Goal: Obtain resource: Download file/media

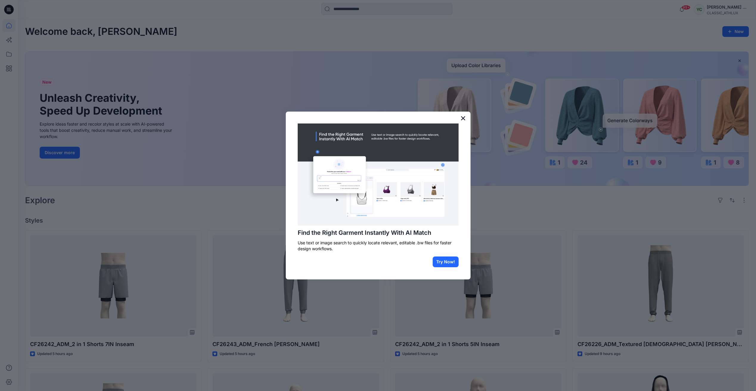
click at [462, 117] on button "×" at bounding box center [463, 118] width 6 height 10
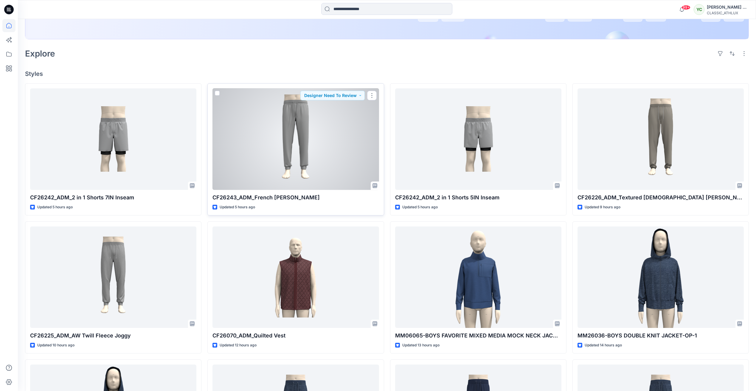
scroll to position [149, 0]
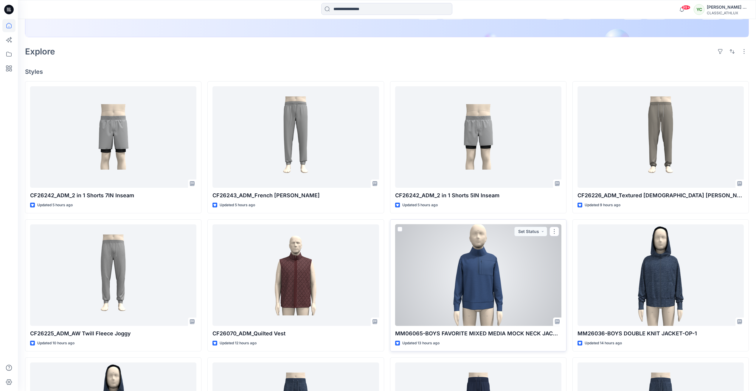
click at [486, 273] on div at bounding box center [478, 276] width 166 height 102
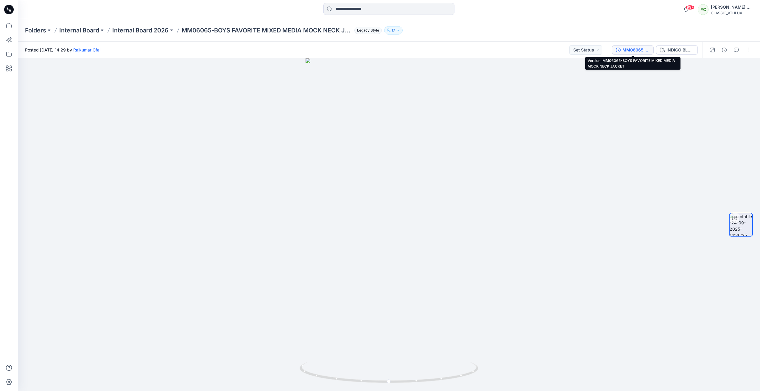
click at [646, 48] on div "MM06065-BOYS FAVORITE MIXED MEDIA MOCK NECK JACKET" at bounding box center [635, 50] width 27 height 7
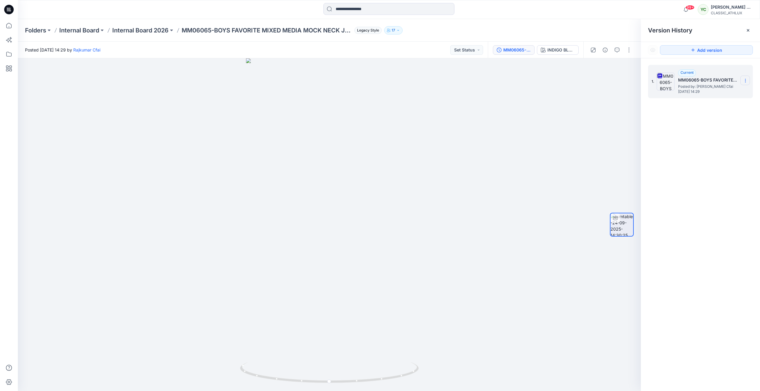
click at [746, 81] on icon at bounding box center [745, 80] width 5 height 5
click at [740, 90] on span "Download Source BW File" at bounding box center [715, 92] width 50 height 7
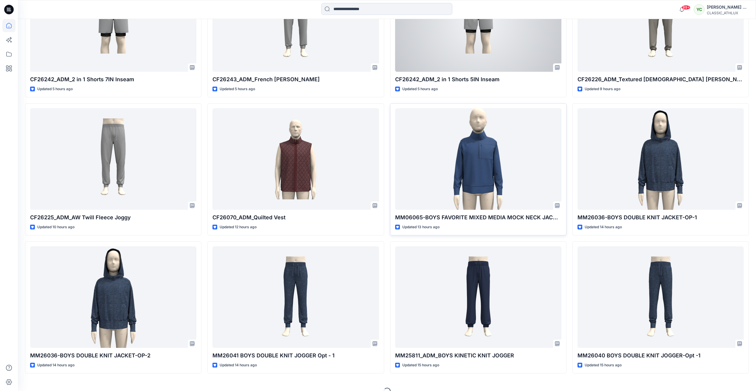
scroll to position [268, 0]
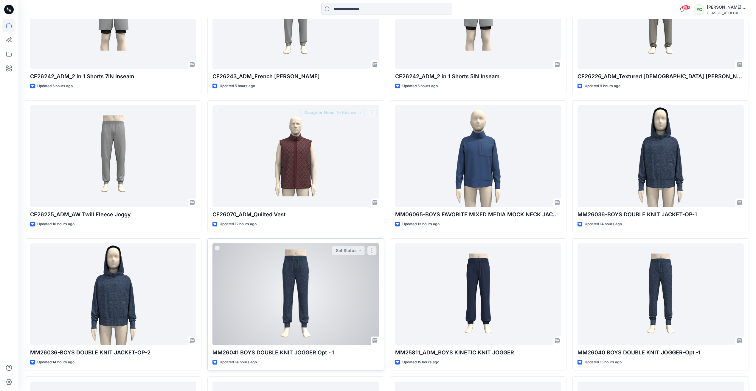
click at [341, 267] on div at bounding box center [295, 295] width 166 height 102
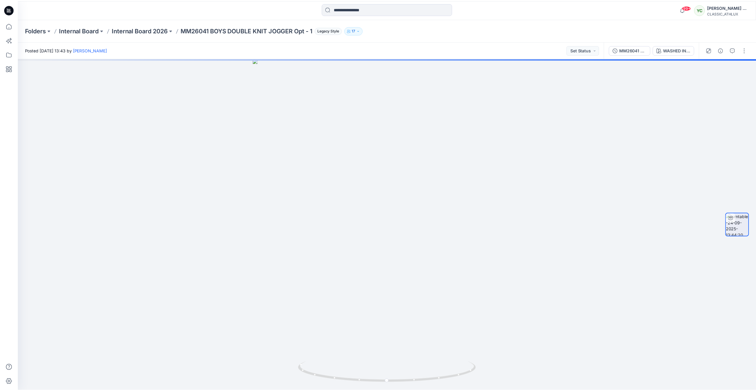
scroll to position [268, 0]
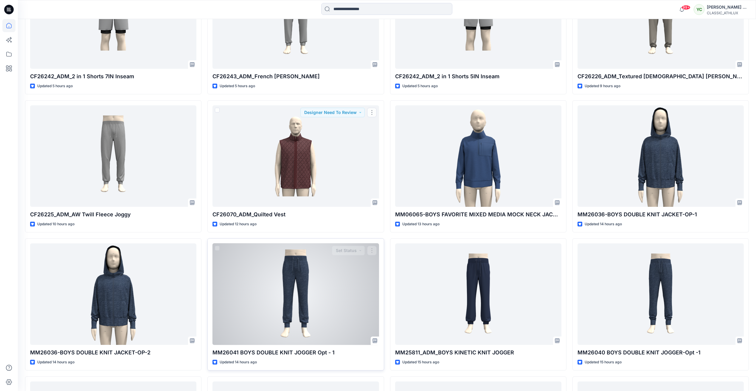
click at [300, 292] on div at bounding box center [295, 295] width 166 height 102
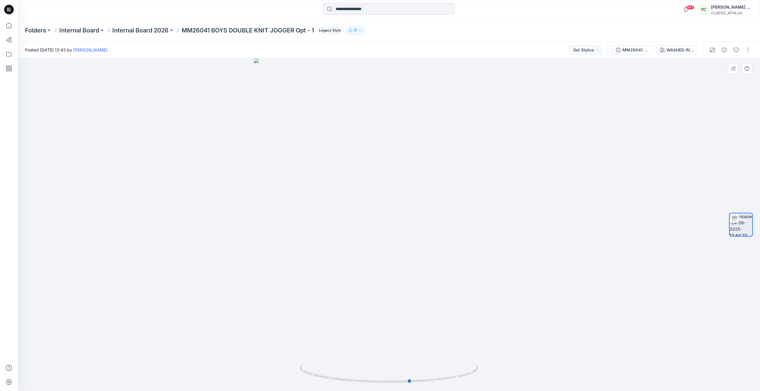
drag, startPoint x: 391, startPoint y: 385, endPoint x: 235, endPoint y: 338, distance: 163.4
click at [235, 340] on div at bounding box center [389, 224] width 742 height 333
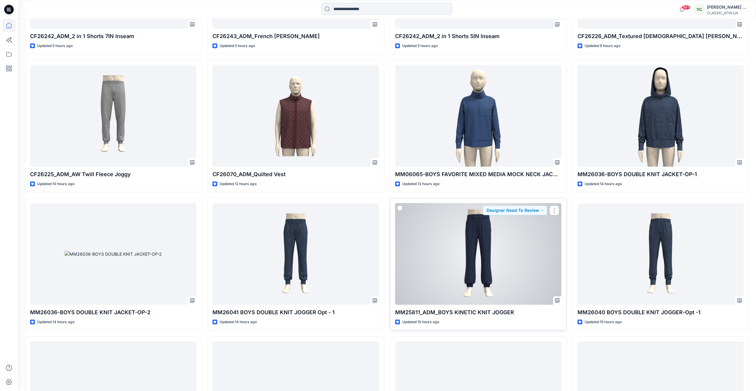
scroll to position [298, 0]
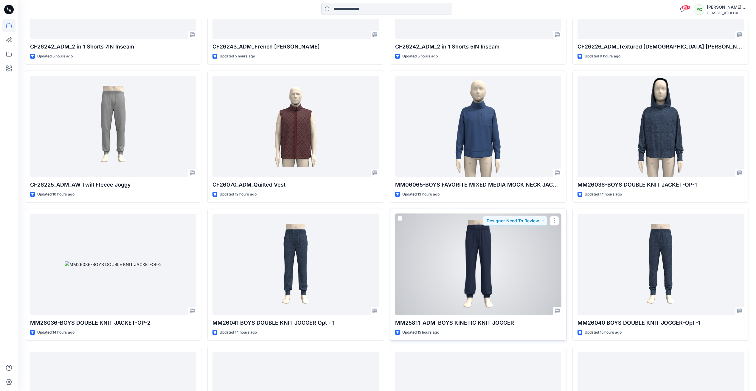
click at [451, 259] on div at bounding box center [478, 265] width 166 height 102
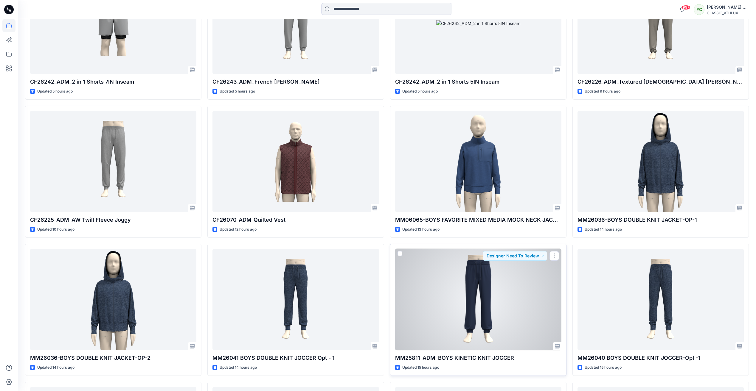
scroll to position [179, 0]
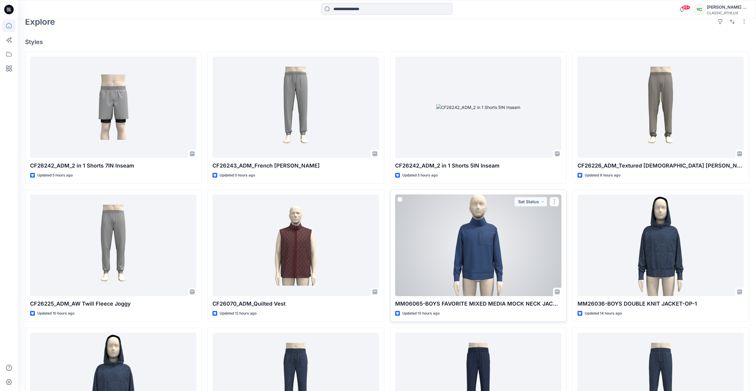
click at [475, 217] on div at bounding box center [478, 246] width 166 height 102
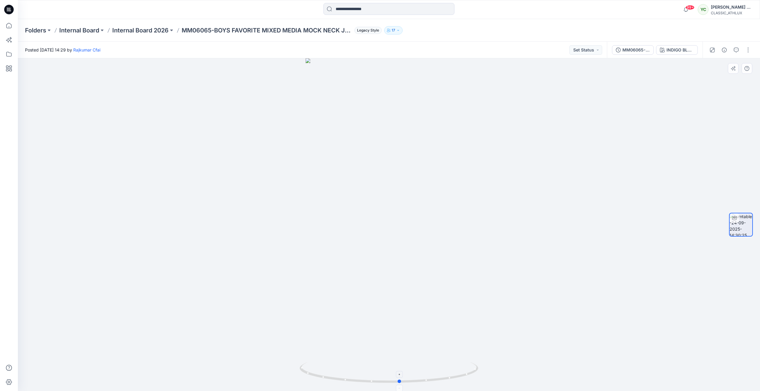
drag, startPoint x: 388, startPoint y: 385, endPoint x: 400, endPoint y: 382, distance: 12.3
click at [400, 382] on icon at bounding box center [390, 373] width 180 height 22
click at [388, 98] on img at bounding box center [388, 215] width 185 height 351
click at [447, 76] on img at bounding box center [388, 215] width 185 height 351
drag, startPoint x: 400, startPoint y: 382, endPoint x: 398, endPoint y: 379, distance: 3.4
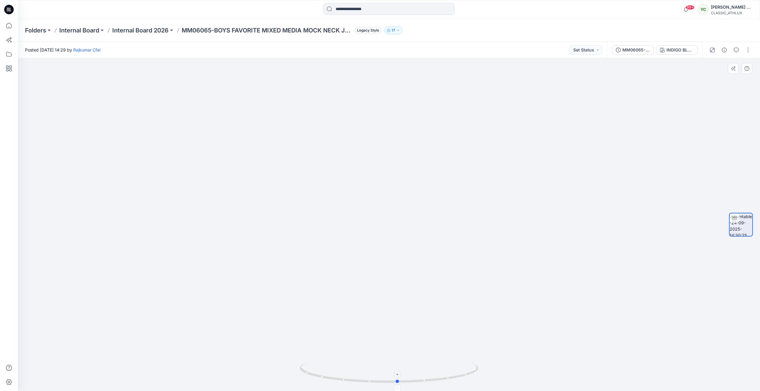
click at [398, 379] on icon at bounding box center [390, 373] width 180 height 22
click at [611, 222] on div at bounding box center [389, 224] width 742 height 333
drag, startPoint x: 401, startPoint y: 383, endPoint x: 400, endPoint y: 380, distance: 3.8
click at [400, 380] on icon at bounding box center [390, 373] width 180 height 22
drag, startPoint x: 397, startPoint y: 383, endPoint x: 293, endPoint y: 371, distance: 104.7
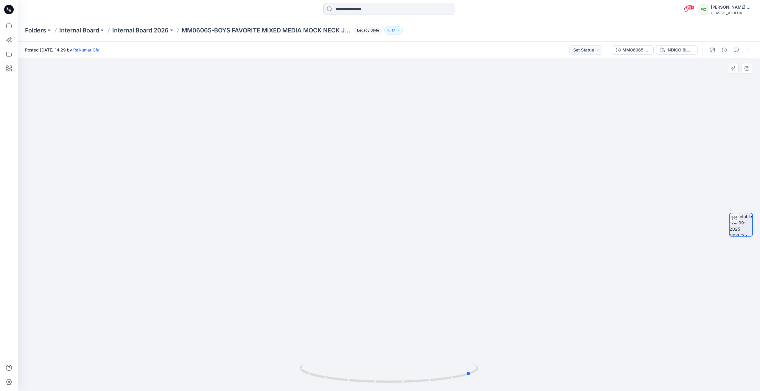
click at [293, 371] on div at bounding box center [389, 224] width 742 height 333
click at [11, 24] on icon at bounding box center [8, 25] width 13 height 13
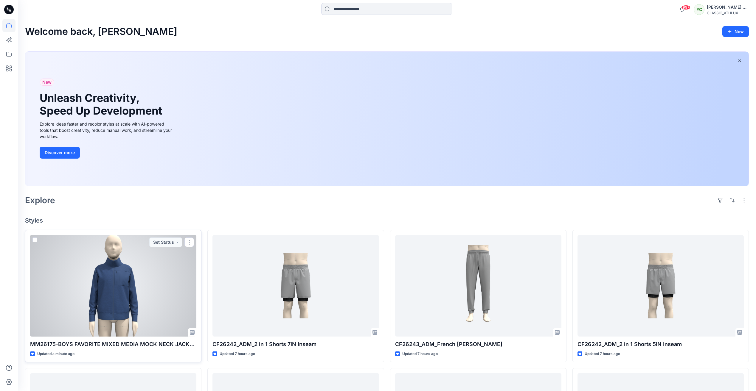
click at [136, 275] on div at bounding box center [113, 286] width 166 height 102
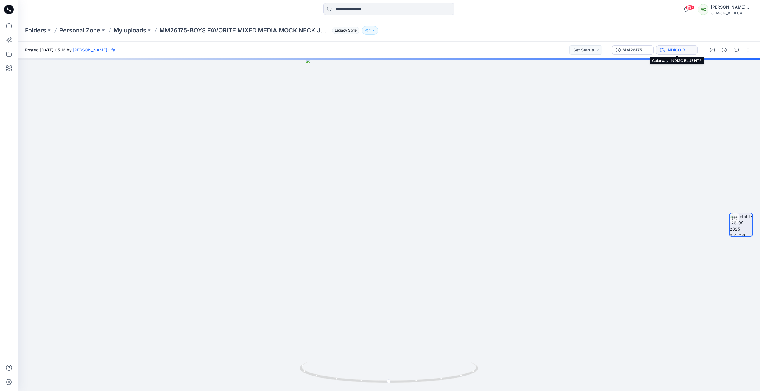
click at [682, 48] on div "INDIGO BLUE HTR" at bounding box center [680, 50] width 27 height 7
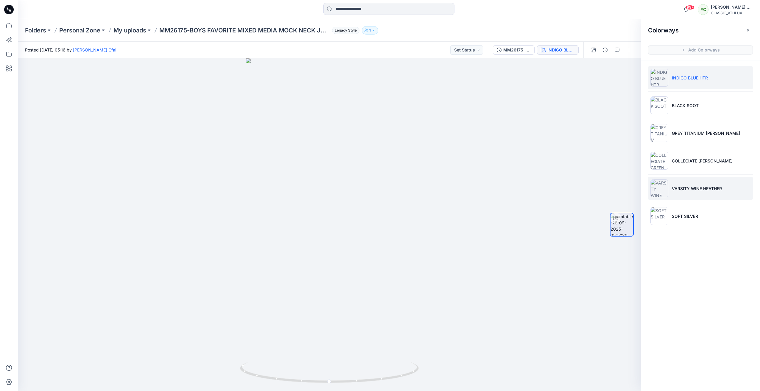
click at [696, 184] on li "VARSITY WINE HEATHER" at bounding box center [700, 188] width 105 height 23
drag, startPoint x: 331, startPoint y: 383, endPoint x: 166, endPoint y: 349, distance: 168.2
click at [166, 349] on div at bounding box center [329, 224] width 623 height 333
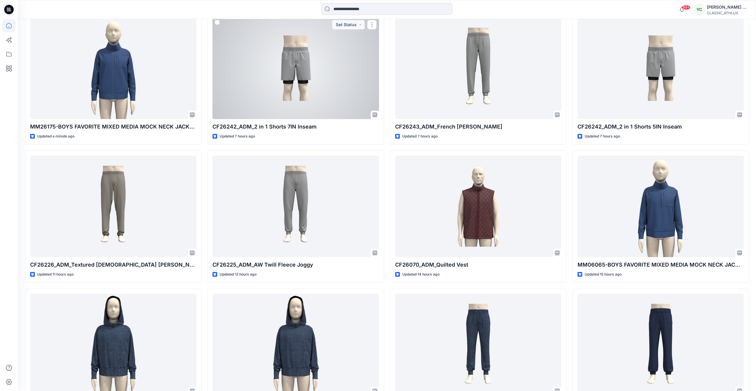
scroll to position [268, 0]
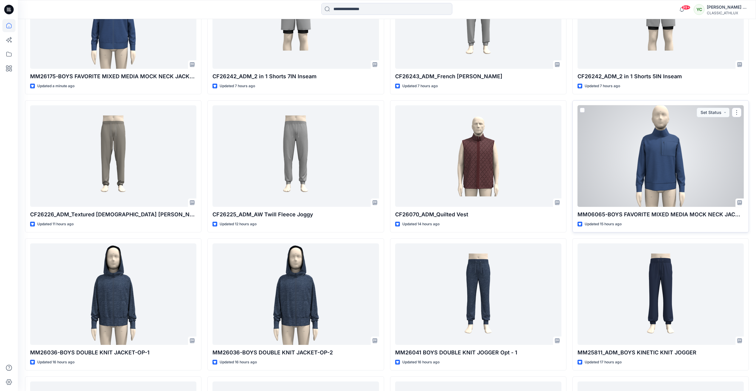
click at [685, 161] on div at bounding box center [660, 156] width 166 height 102
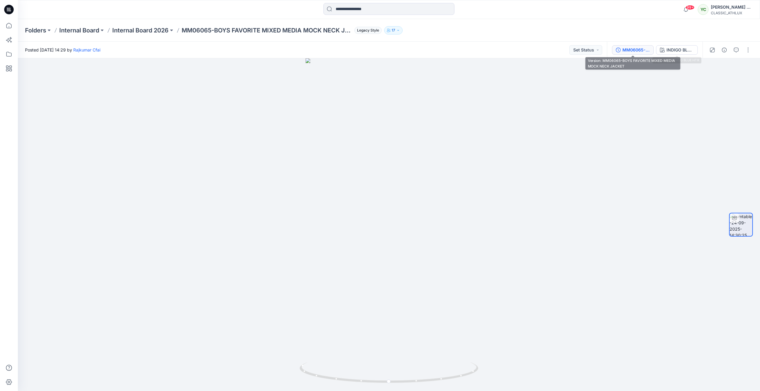
click at [633, 48] on div "MM06065-BOYS FAVORITE MIXED MEDIA MOCK NECK JACKET" at bounding box center [635, 50] width 27 height 7
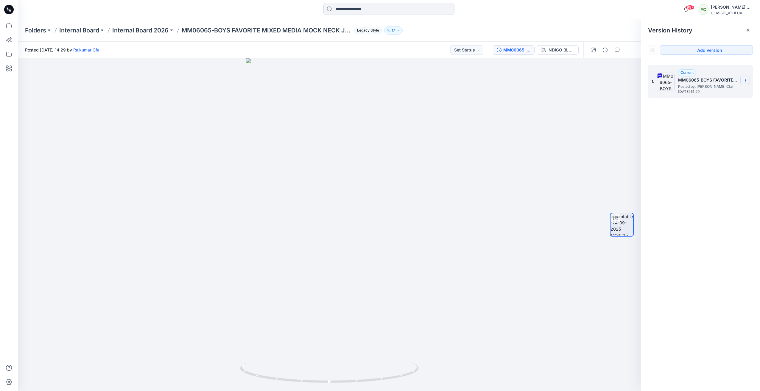
click at [745, 80] on icon at bounding box center [745, 80] width 5 height 5
click at [719, 93] on span "Download Source BW File" at bounding box center [715, 92] width 50 height 7
click at [9, 25] on icon at bounding box center [8, 25] width 13 height 13
